Goal: Transaction & Acquisition: Purchase product/service

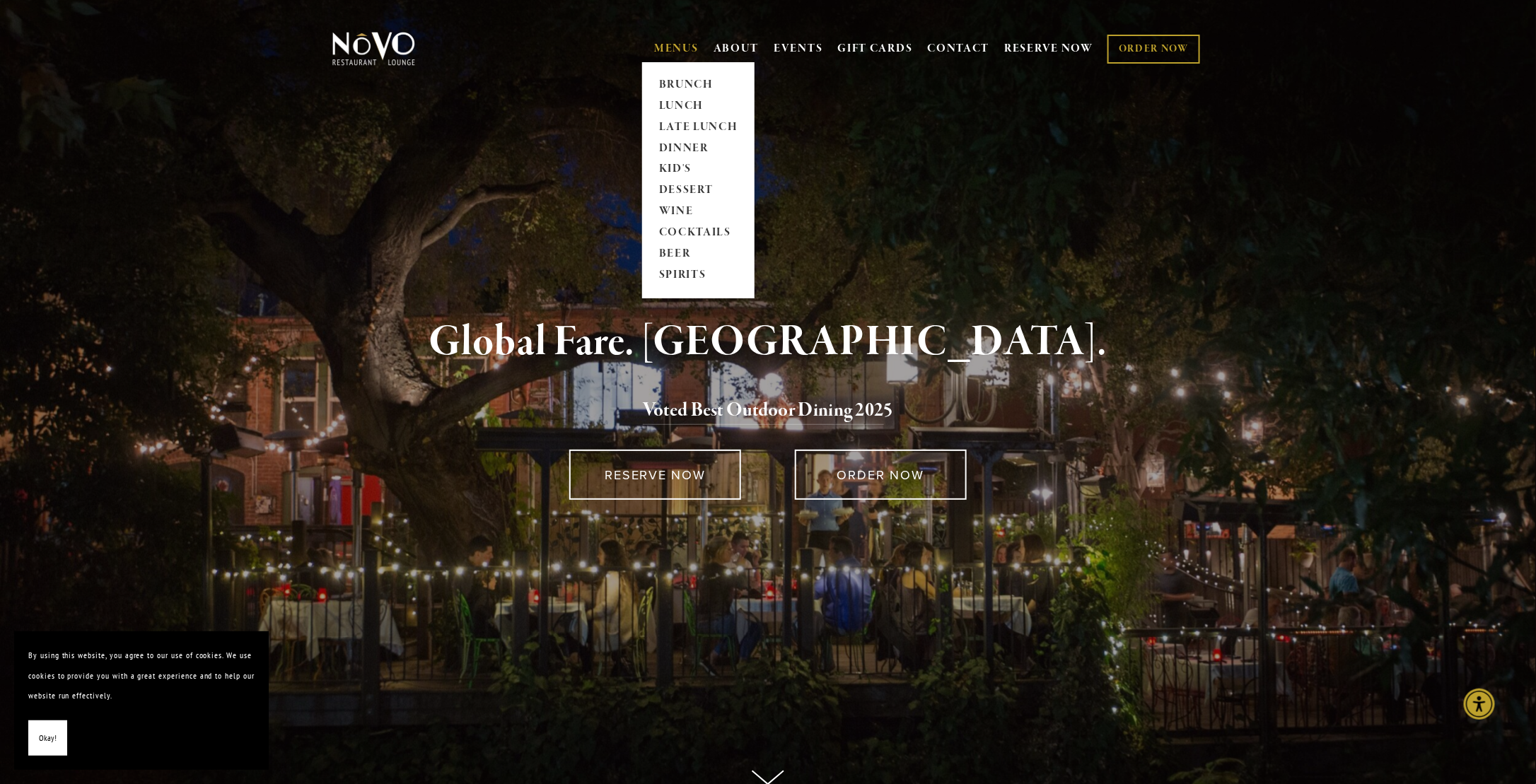
click at [656, 46] on link "MENUS" at bounding box center [676, 48] width 44 height 14
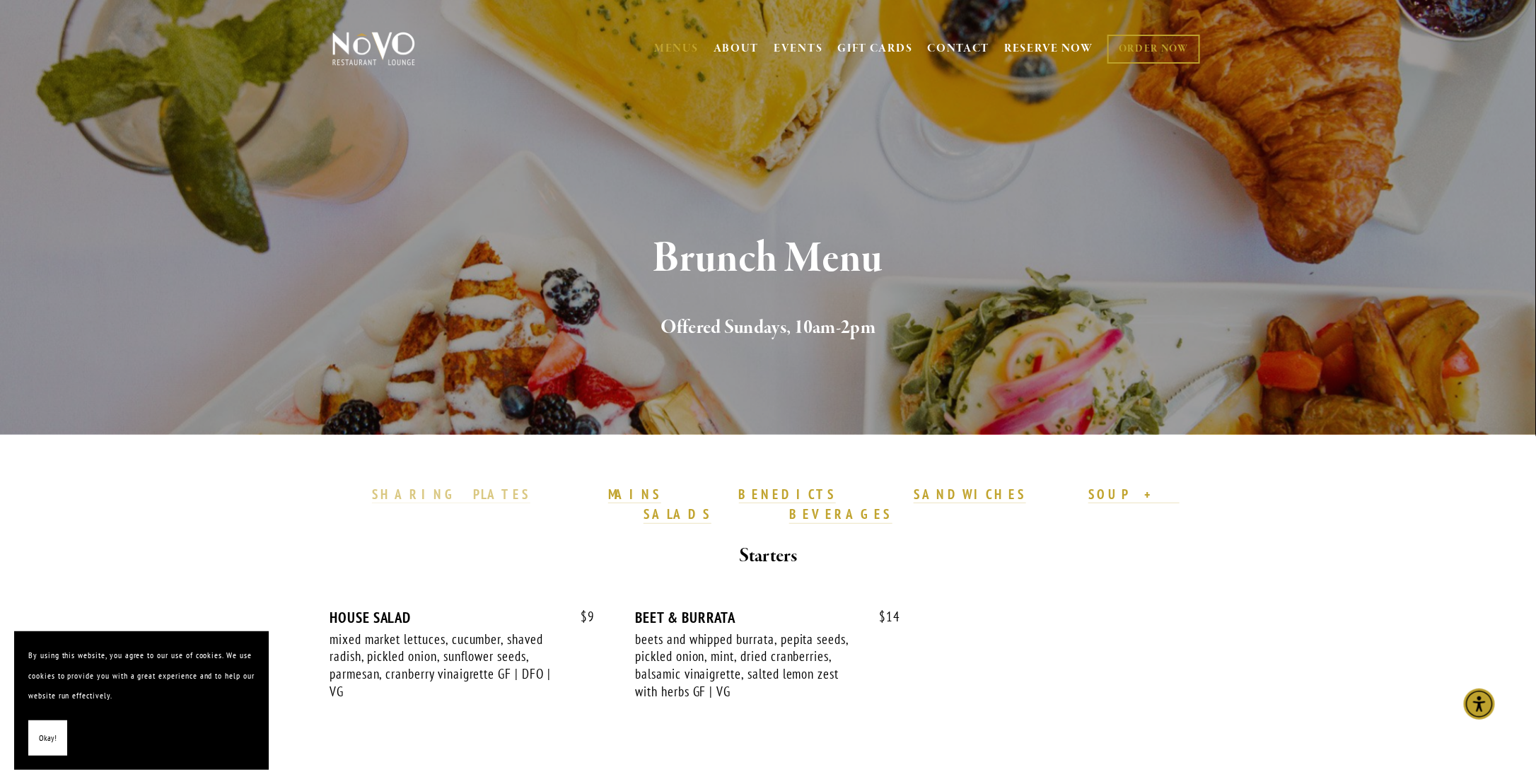
click at [530, 494] on strong "SHARING PLATES" at bounding box center [450, 494] width 158 height 17
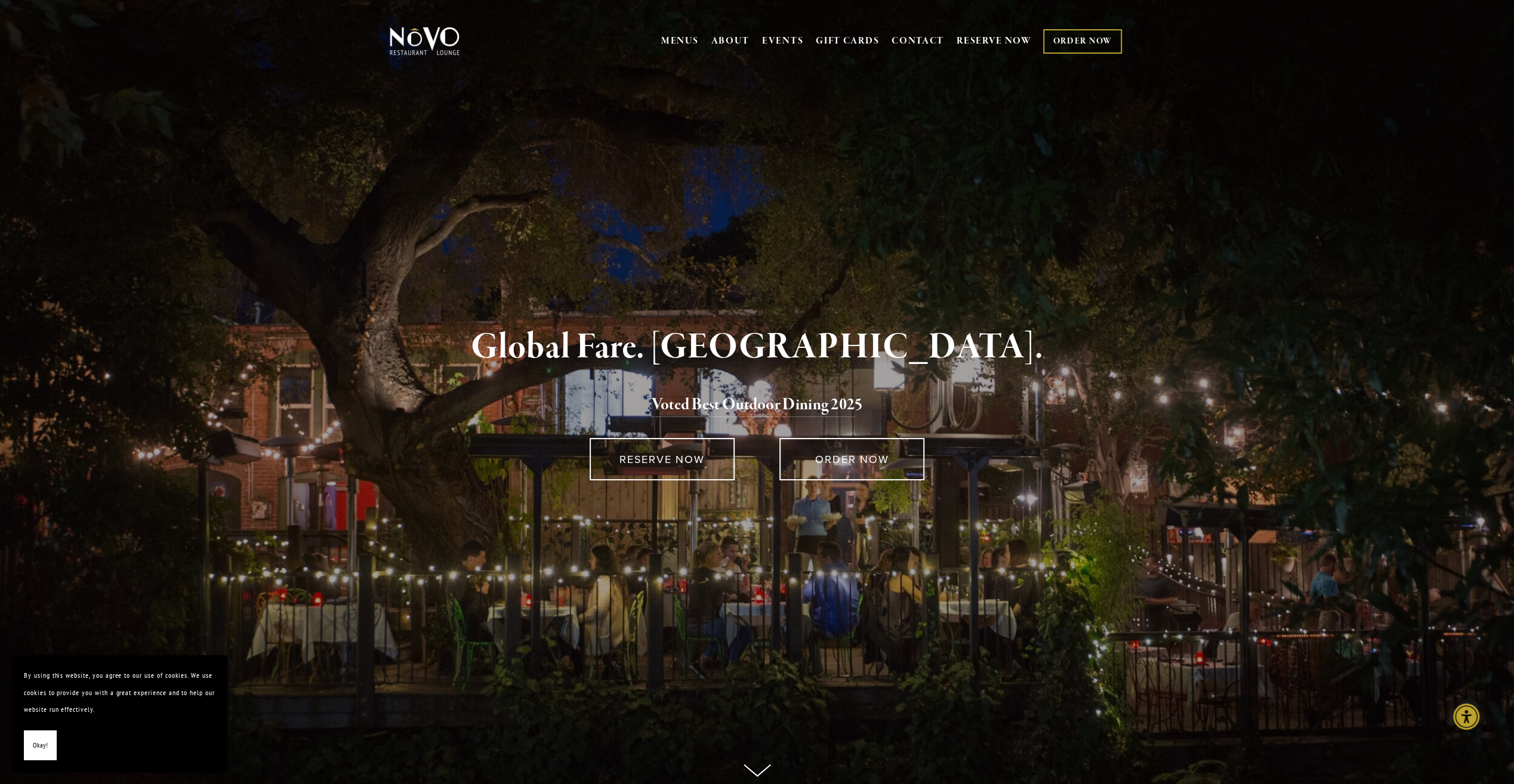
click at [1064, 43] on link "ORDER NOW" at bounding box center [1082, 41] width 78 height 24
